Goal: Task Accomplishment & Management: Complete application form

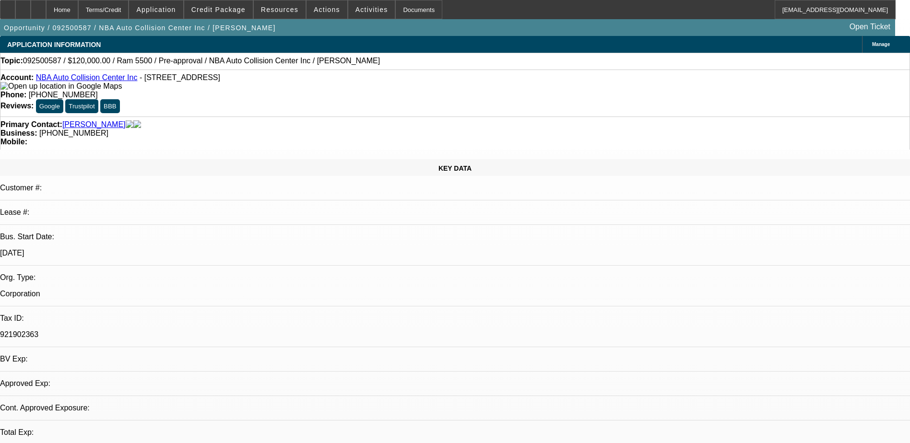
select select "0"
select select "2"
select select "0.1"
select select "1"
select select "2"
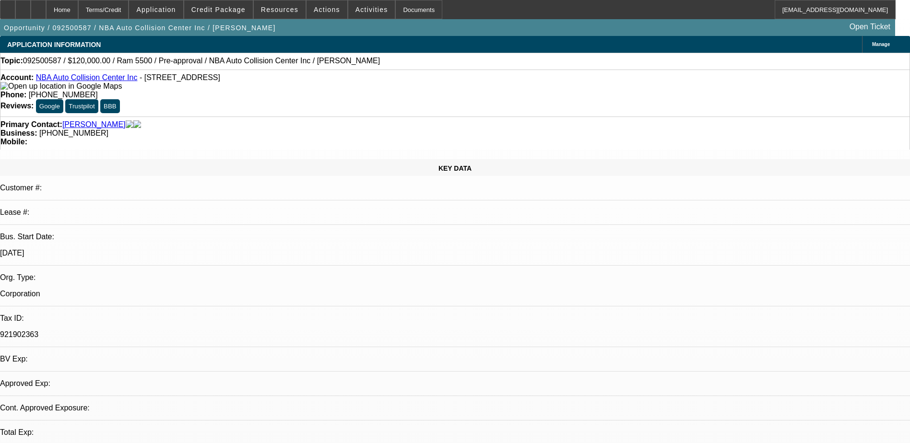
select select "4"
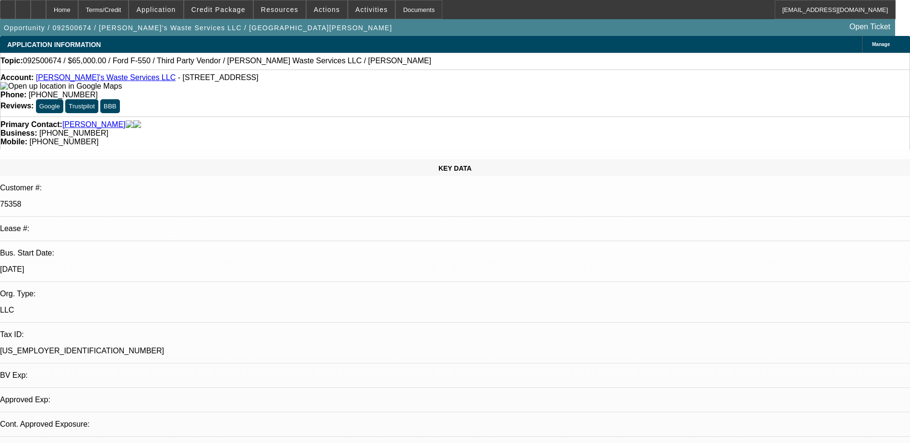
select select "0"
select select "2"
select select "0.1"
select select "4"
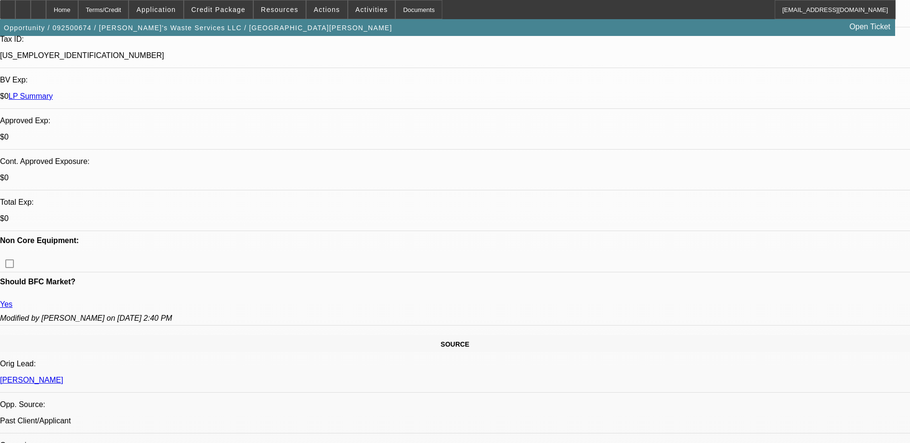
scroll to position [240, 0]
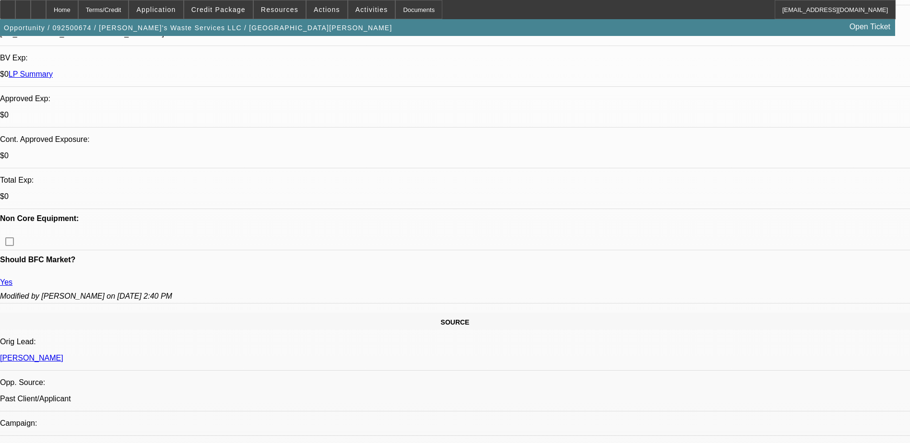
scroll to position [257, 0]
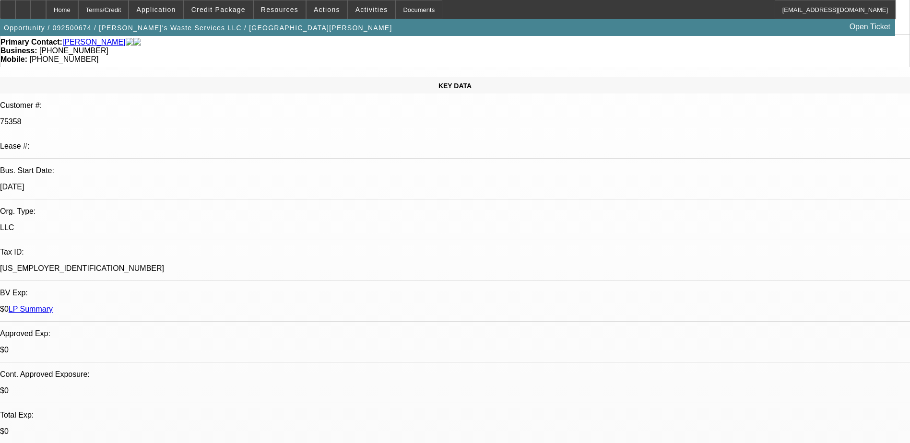
scroll to position [0, 0]
